Goal: Transaction & Acquisition: Book appointment/travel/reservation

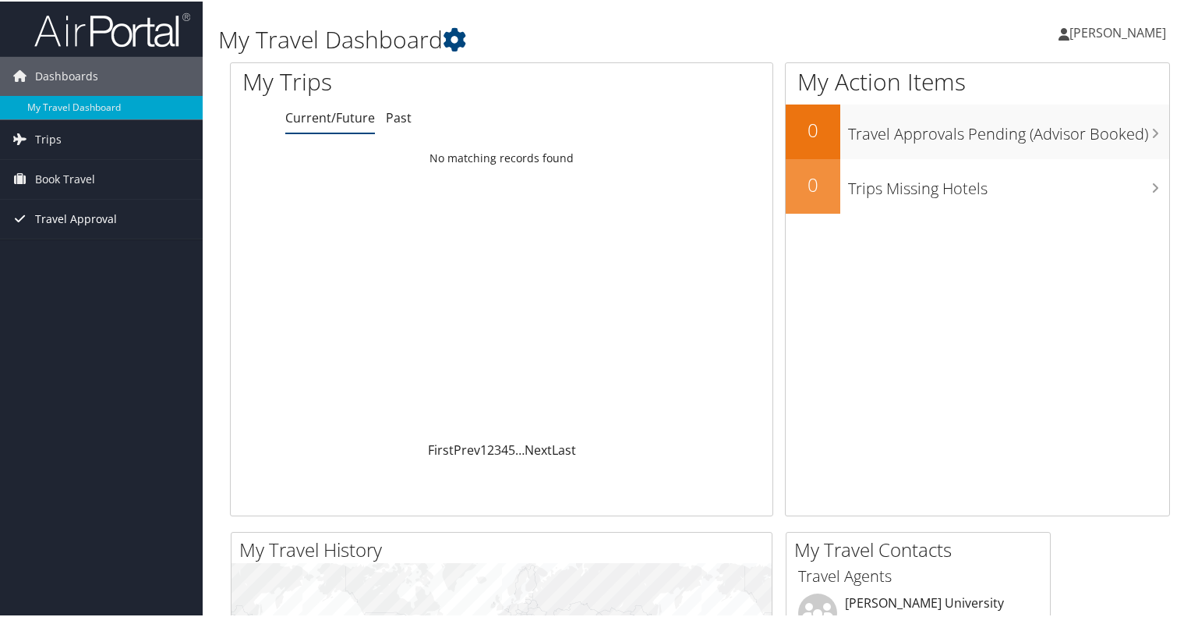
click at [70, 215] on span "Travel Approval" at bounding box center [76, 217] width 82 height 39
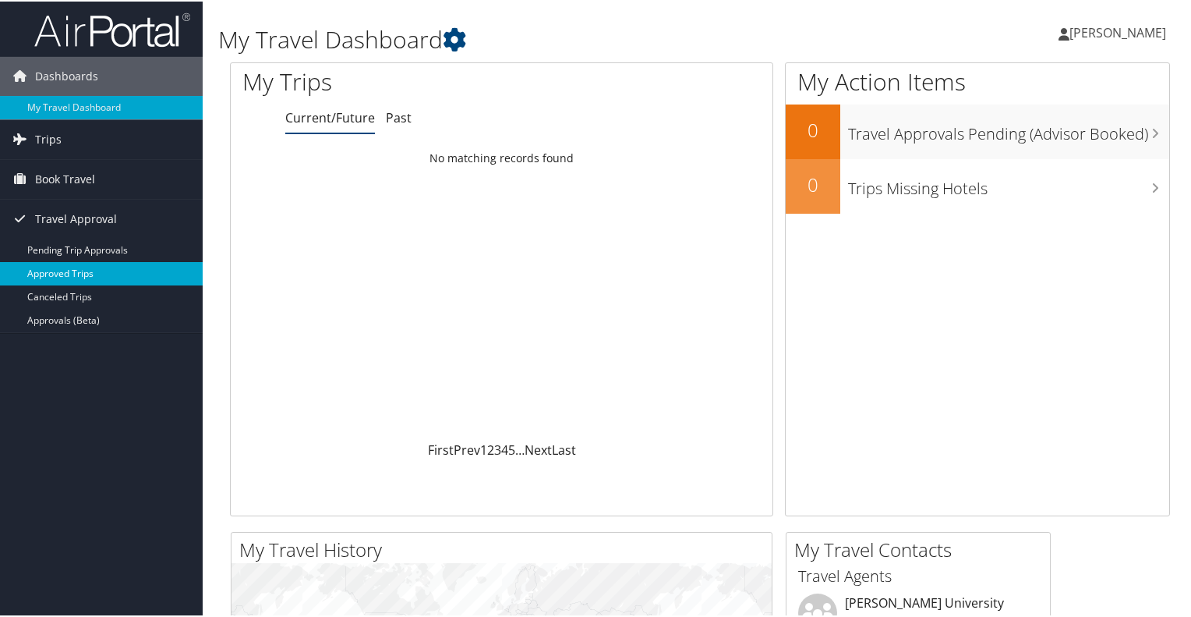
click at [67, 263] on link "Approved Trips" at bounding box center [101, 271] width 203 height 23
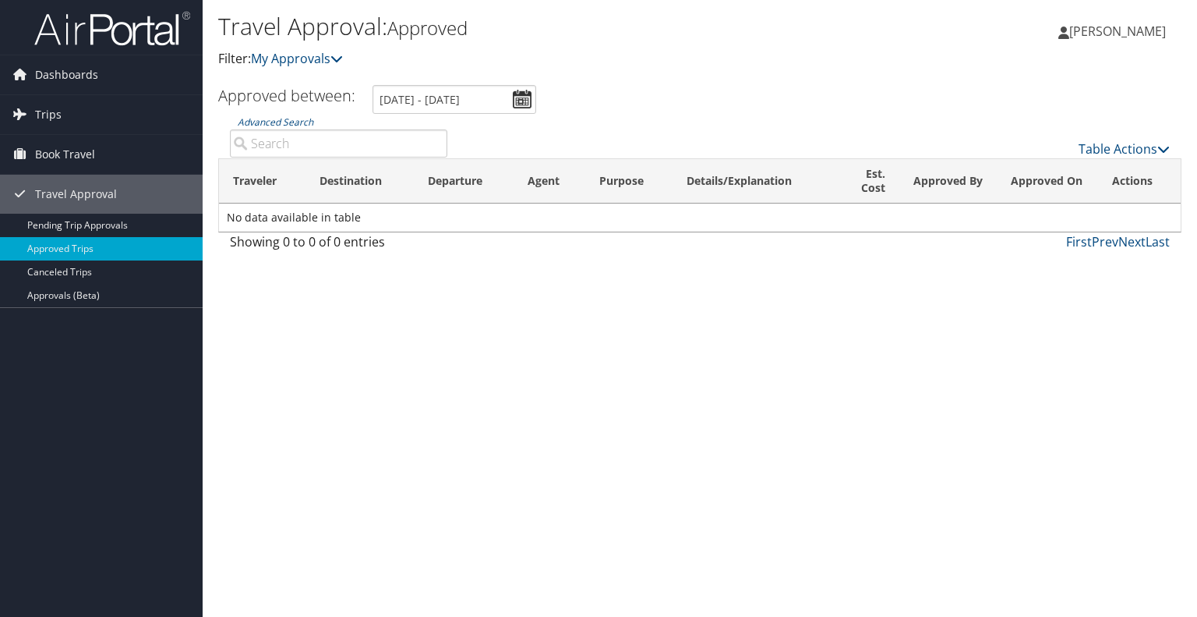
click at [487, 380] on div "Travel Approval: Approved Filter: My Approvals Janette Ricks Janette Ricks My S…" at bounding box center [700, 308] width 995 height 617
click at [80, 155] on span "Book Travel" at bounding box center [65, 154] width 60 height 39
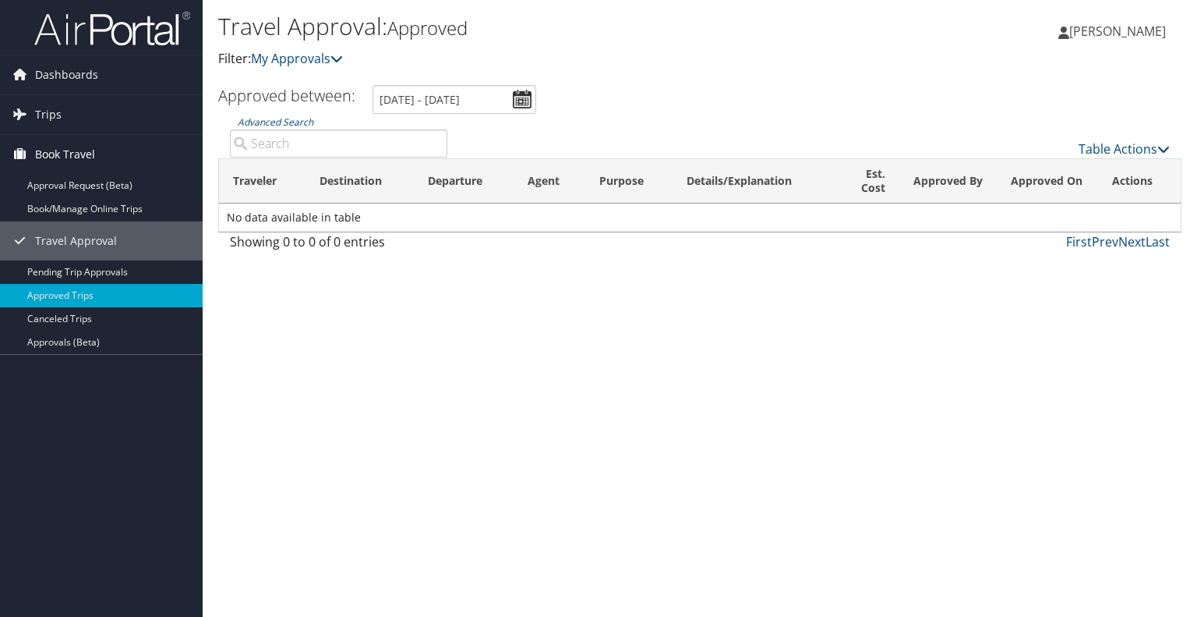
click at [84, 161] on span "Book Travel" at bounding box center [65, 154] width 60 height 39
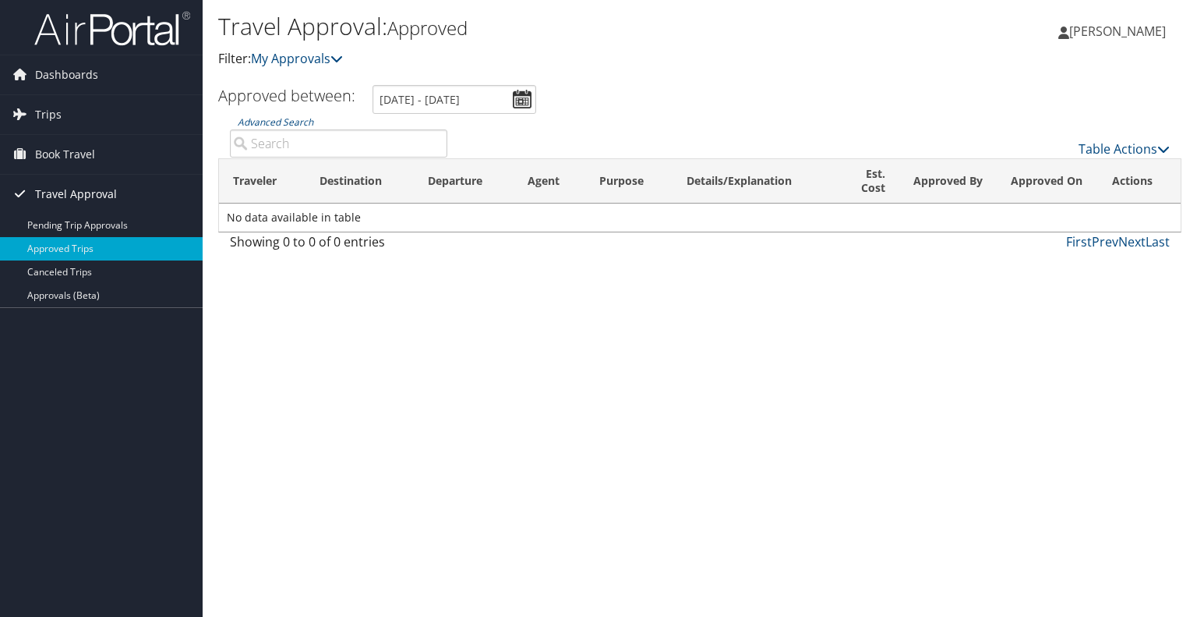
click at [95, 189] on span "Travel Approval" at bounding box center [76, 194] width 82 height 39
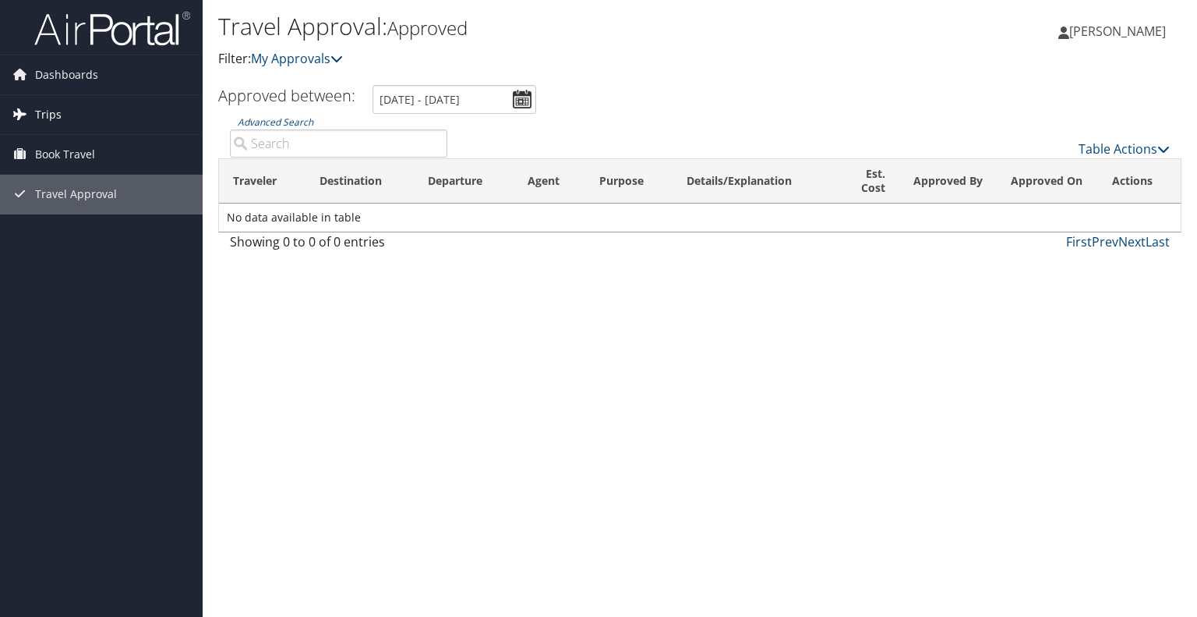
click at [61, 118] on link "Trips" at bounding box center [101, 114] width 203 height 39
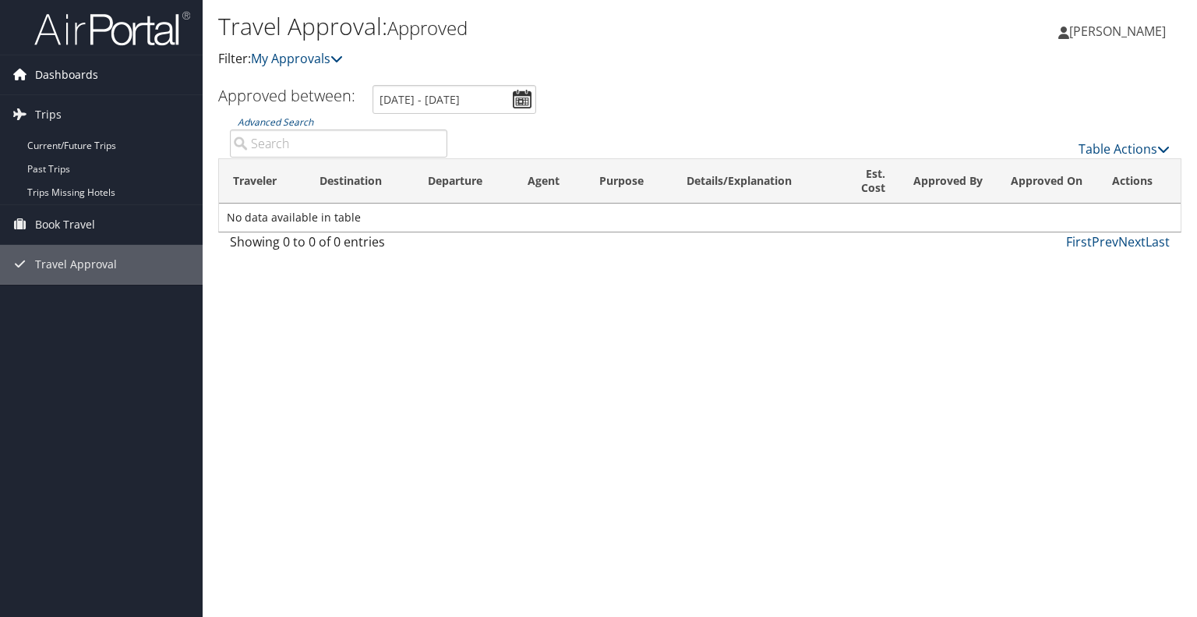
click at [62, 77] on span "Dashboards" at bounding box center [66, 74] width 63 height 39
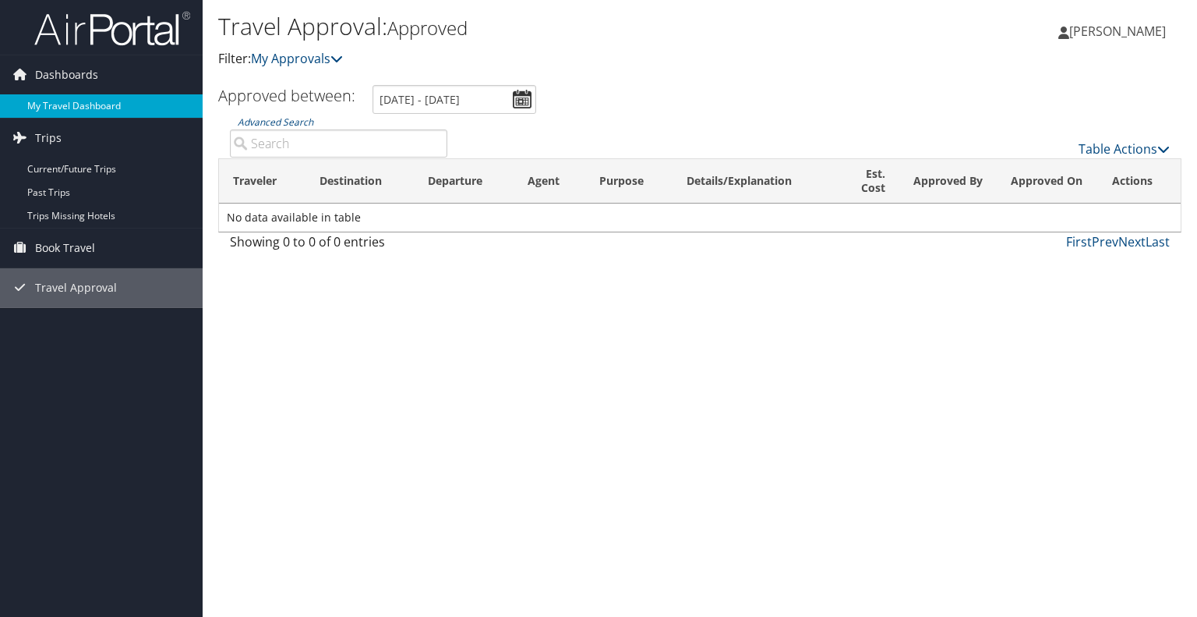
click at [61, 106] on link "My Travel Dashboard" at bounding box center [101, 105] width 203 height 23
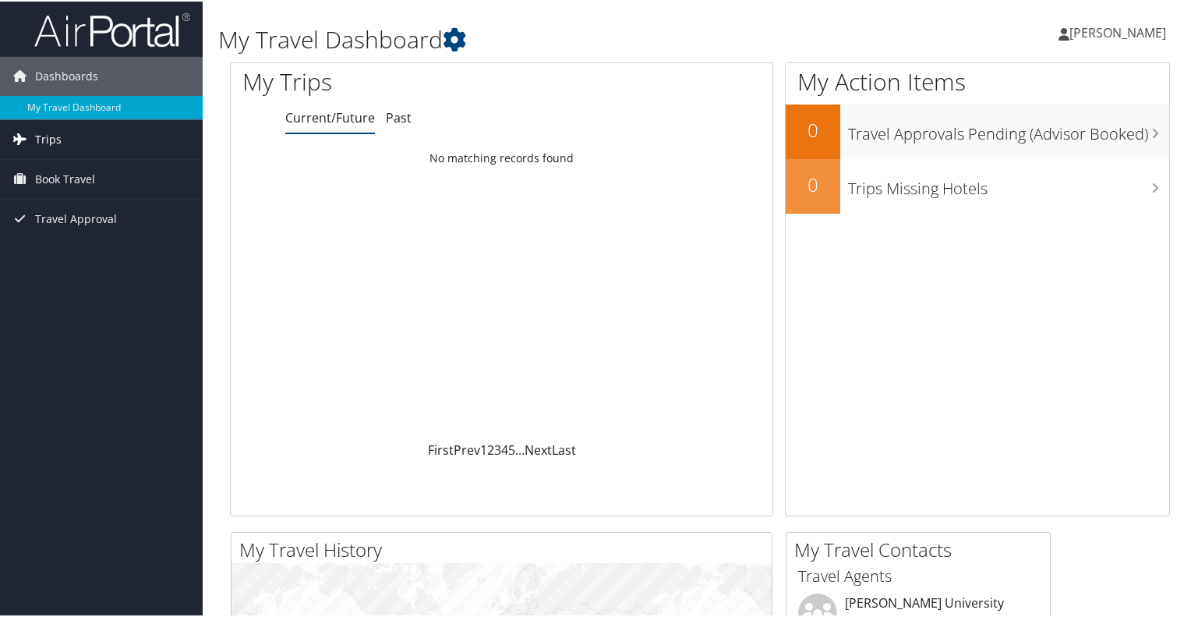
click at [52, 135] on span "Trips" at bounding box center [48, 137] width 27 height 39
click at [69, 249] on span "Book Travel" at bounding box center [65, 247] width 60 height 39
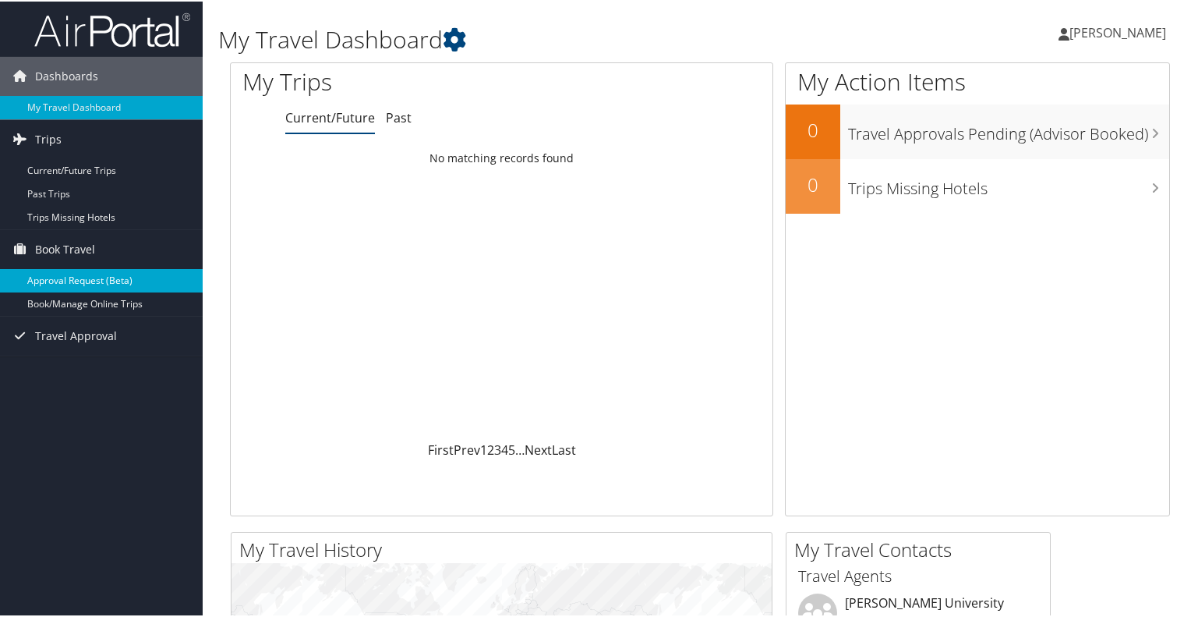
click at [62, 278] on link "Approval Request (Beta)" at bounding box center [101, 278] width 203 height 23
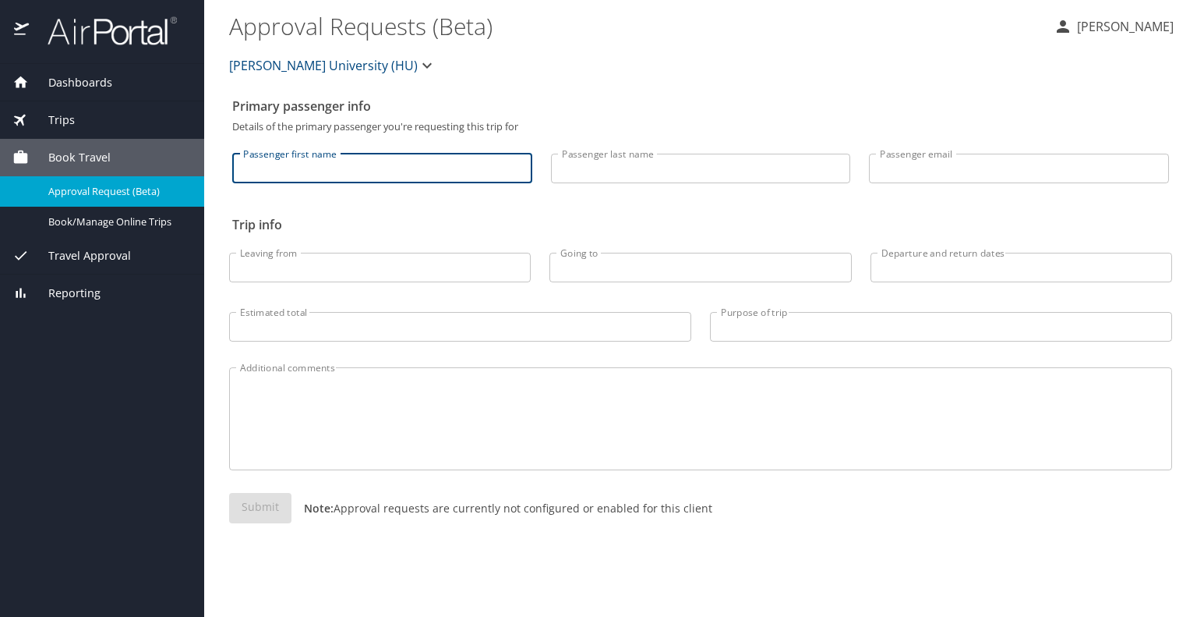
click at [452, 175] on input "Passenger first name" at bounding box center [382, 169] width 300 height 30
type input "Janette"
click at [115, 218] on span "Book/Manage Online Trips" at bounding box center [116, 221] width 137 height 15
